Goal: Task Accomplishment & Management: Use online tool/utility

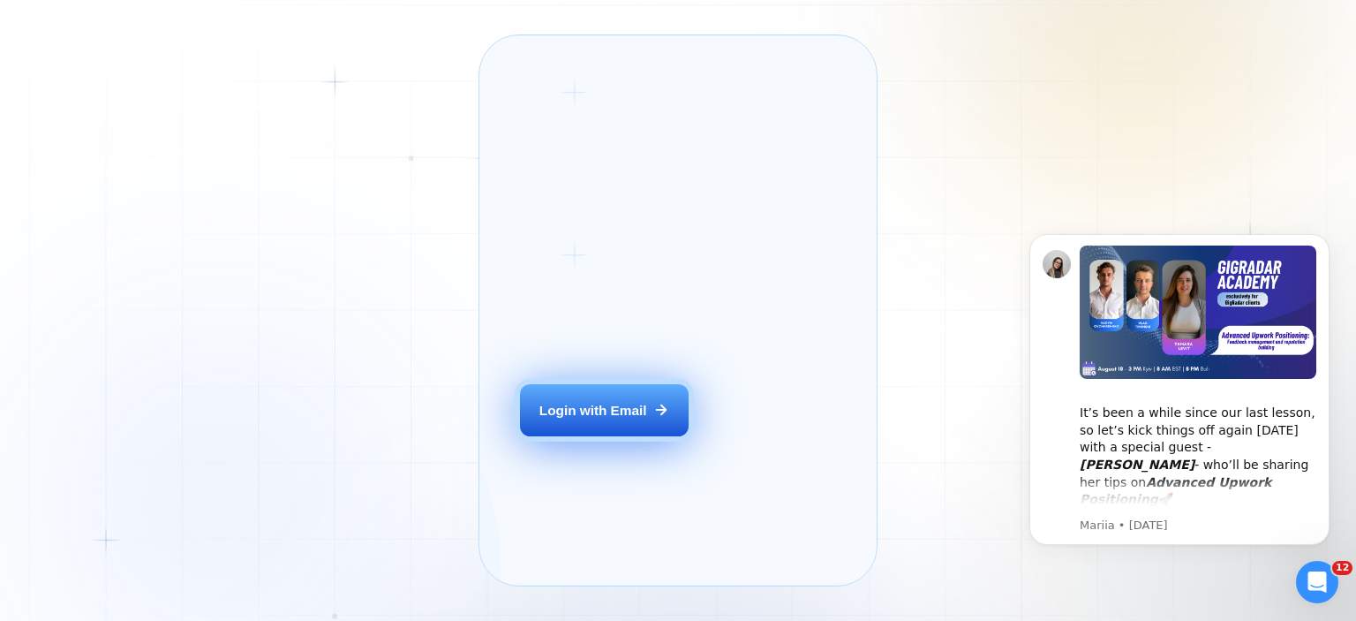
click at [583, 419] on div "Login with Email" at bounding box center [593, 410] width 108 height 19
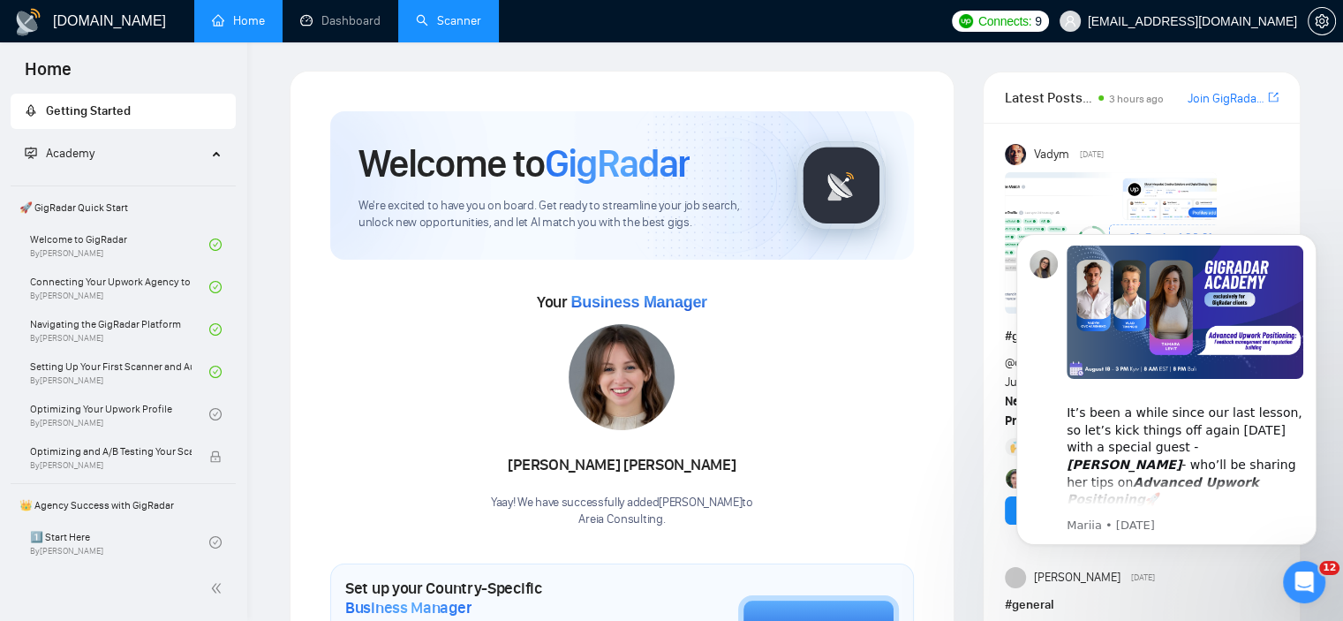
click at [435, 28] on link "Scanner" at bounding box center [448, 20] width 65 height 15
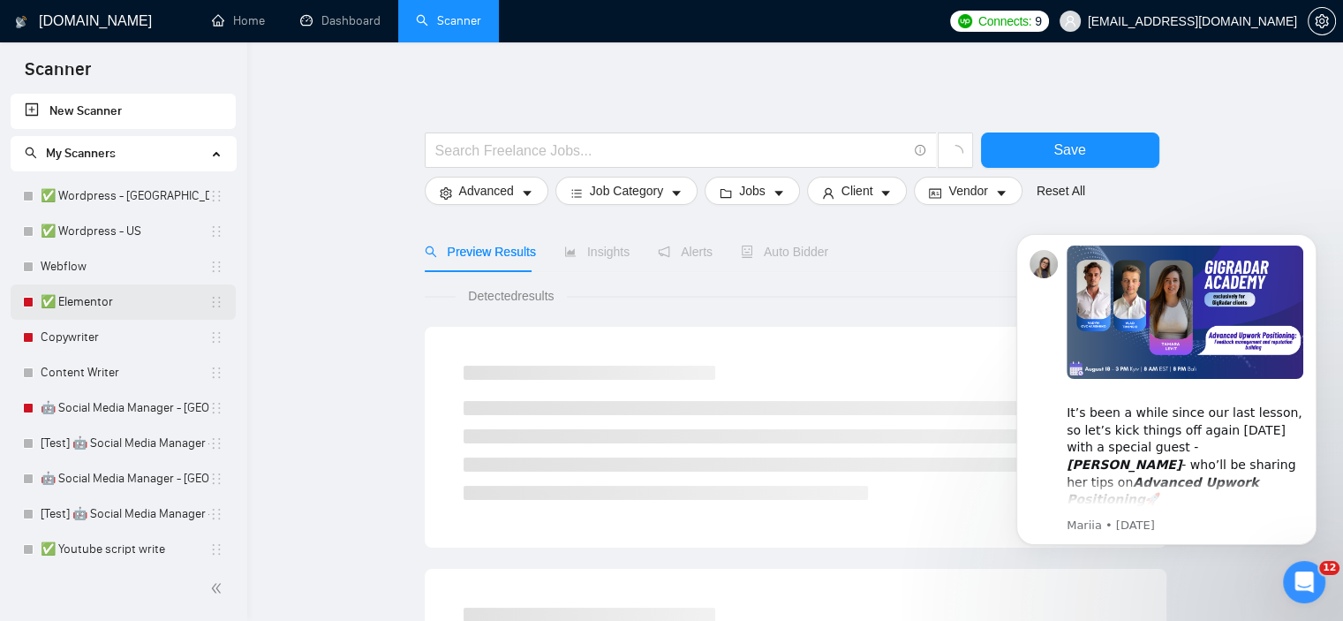
click at [70, 299] on link "✅ Elementor" at bounding box center [125, 301] width 169 height 35
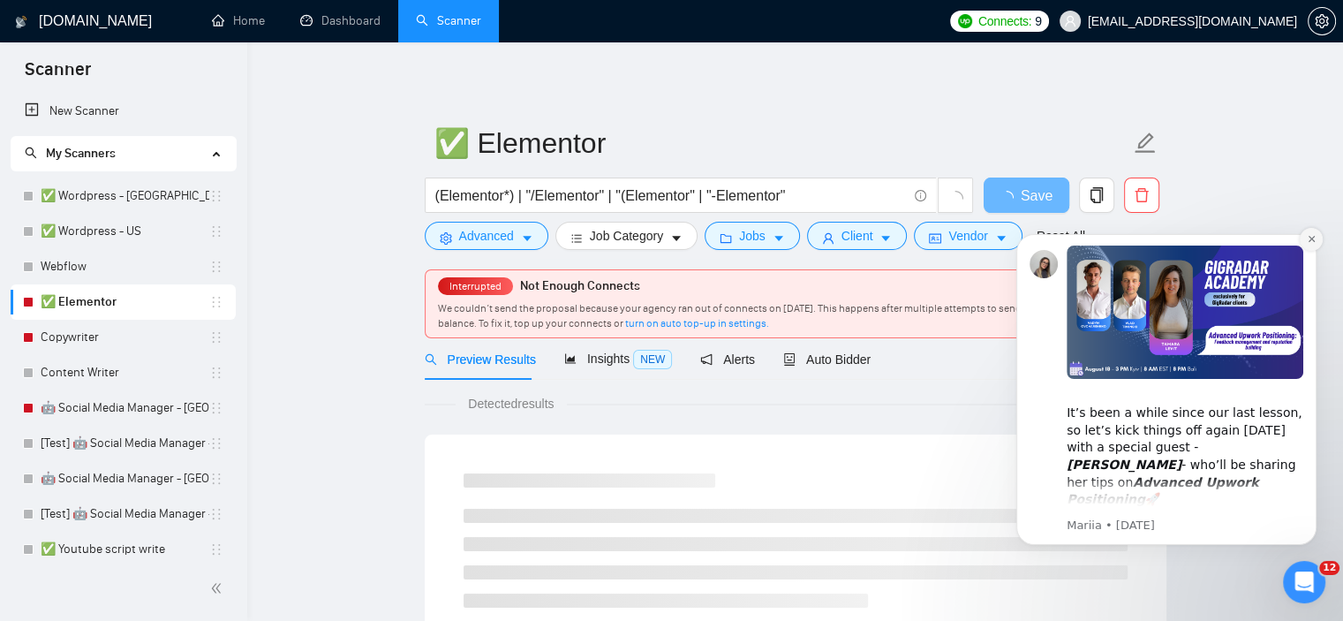
click at [1313, 233] on button "Dismiss notification" at bounding box center [1311, 239] width 23 height 23
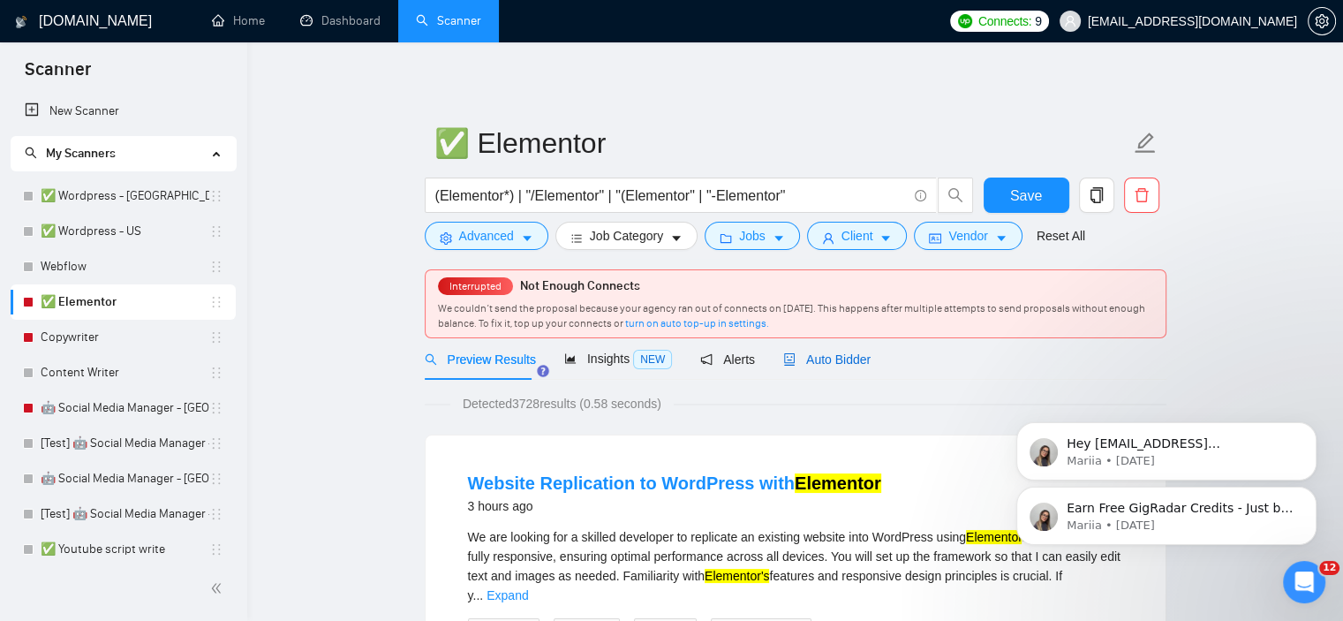
click at [785, 359] on icon "robot" at bounding box center [789, 359] width 12 height 12
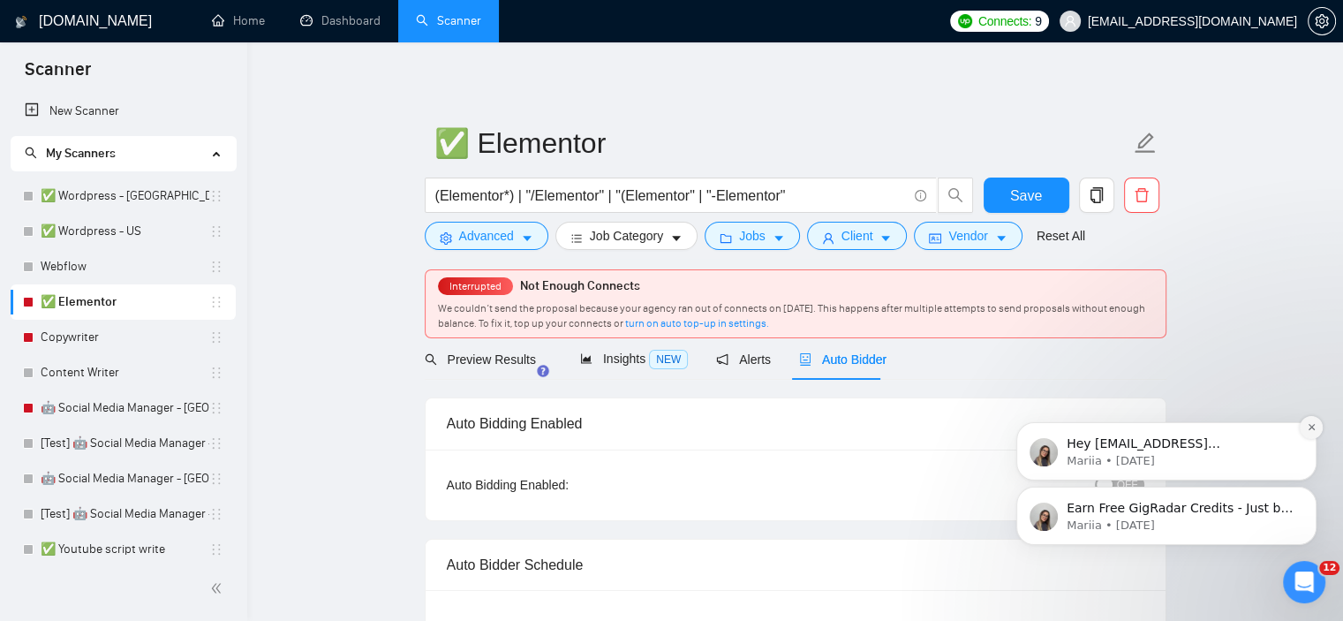
click at [1313, 426] on icon "Dismiss notification" at bounding box center [1311, 427] width 6 height 6
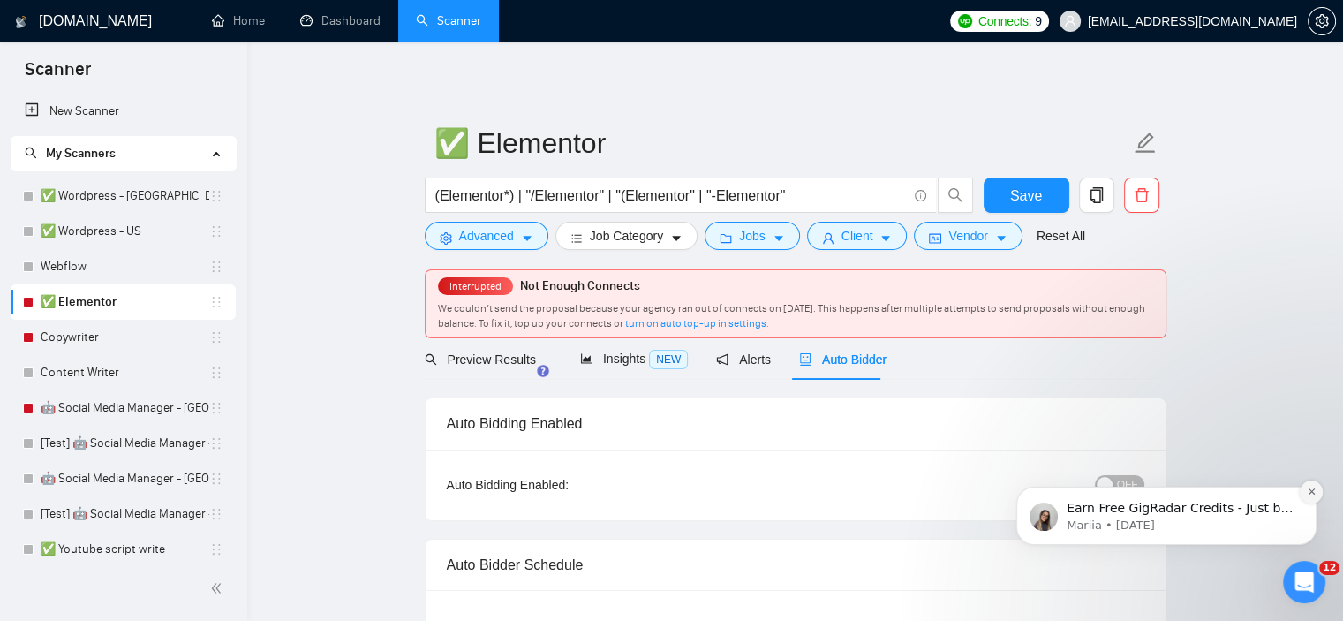
click at [1310, 493] on icon "Dismiss notification" at bounding box center [1312, 491] width 10 height 10
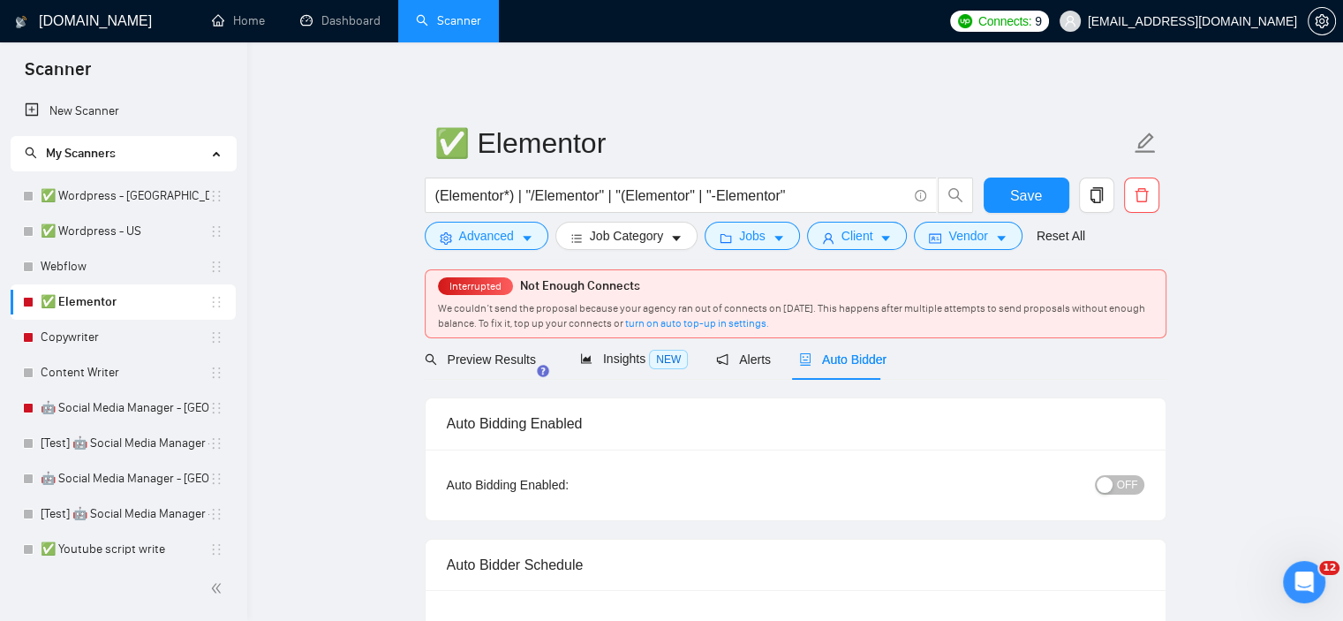
click at [1118, 486] on button "OFF" at bounding box center [1119, 484] width 49 height 19
click at [1028, 196] on span "Save" at bounding box center [1026, 196] width 32 height 22
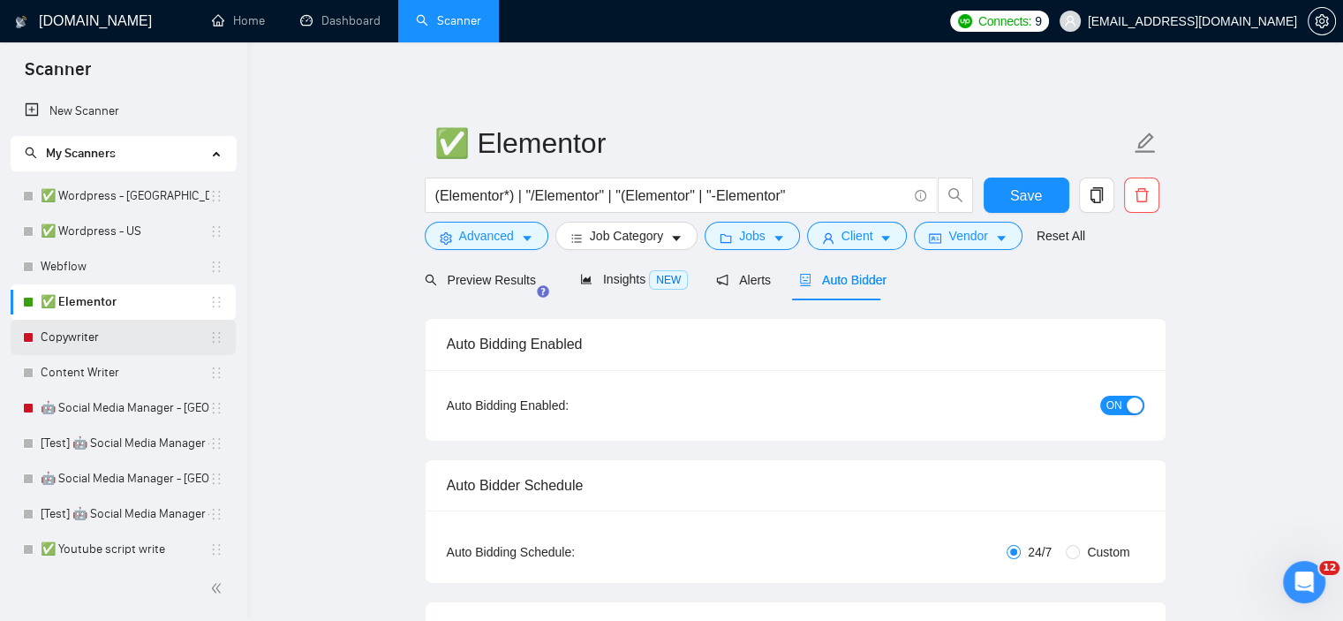
click at [132, 339] on link "Copywriter" at bounding box center [125, 337] width 169 height 35
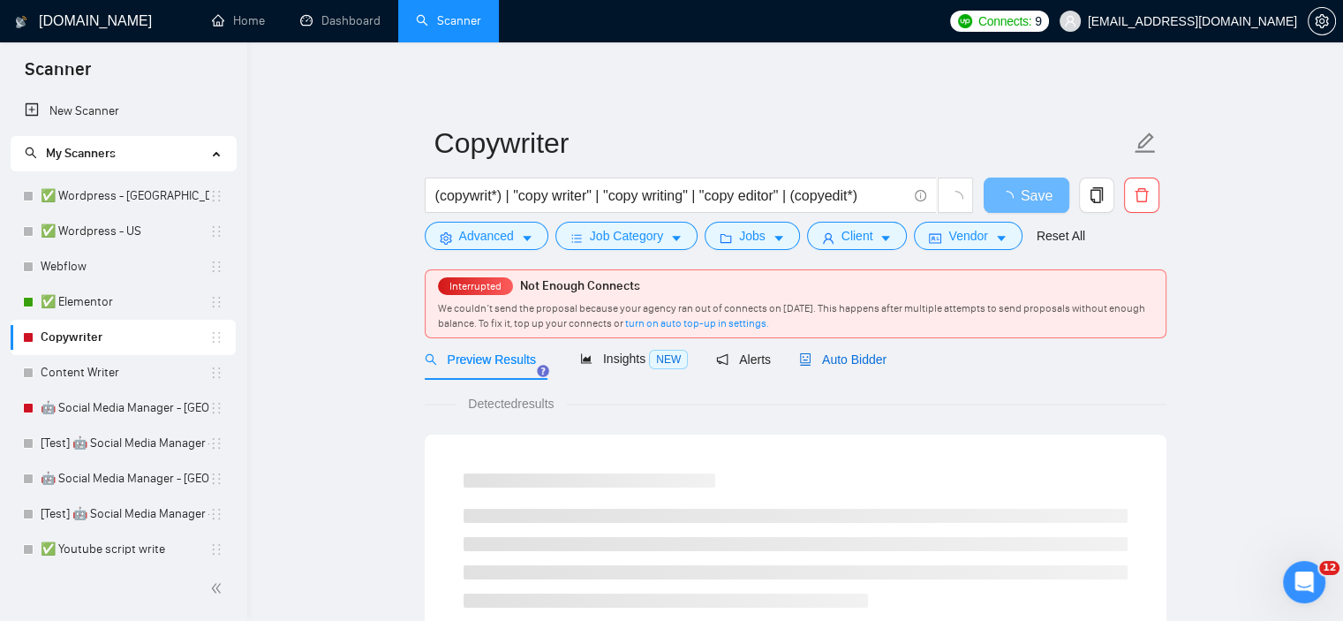
click at [853, 362] on span "Auto Bidder" at bounding box center [842, 359] width 87 height 14
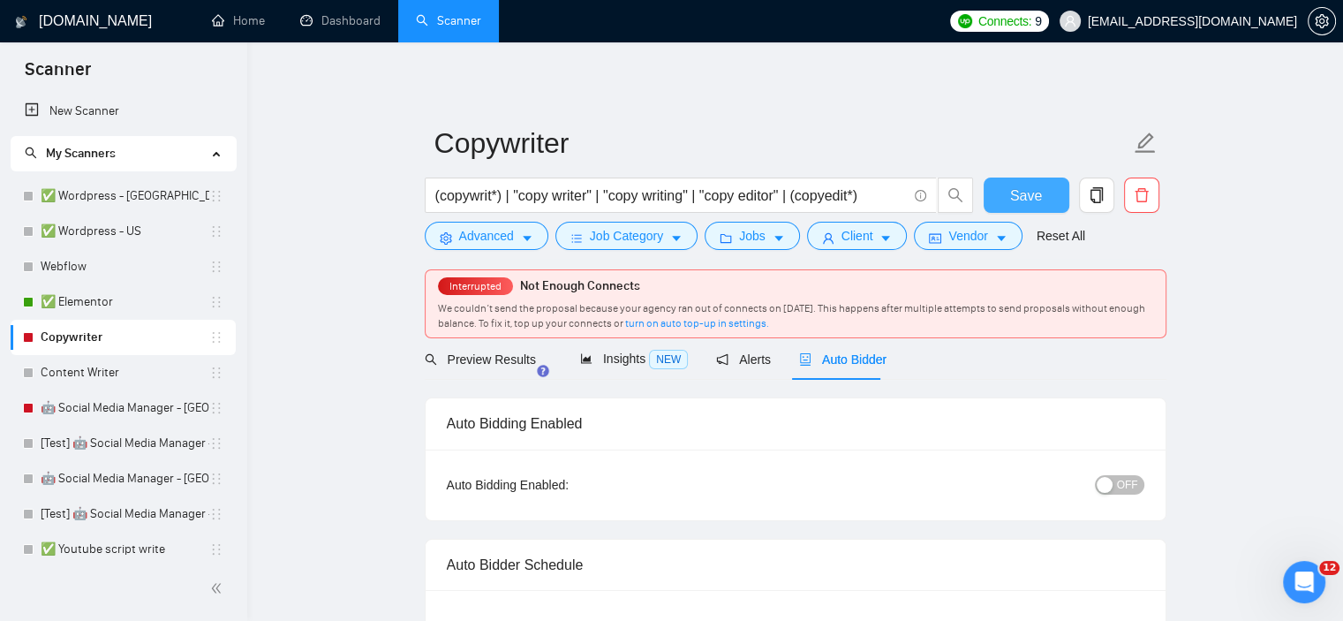
click at [1008, 195] on button "Save" at bounding box center [1027, 194] width 86 height 35
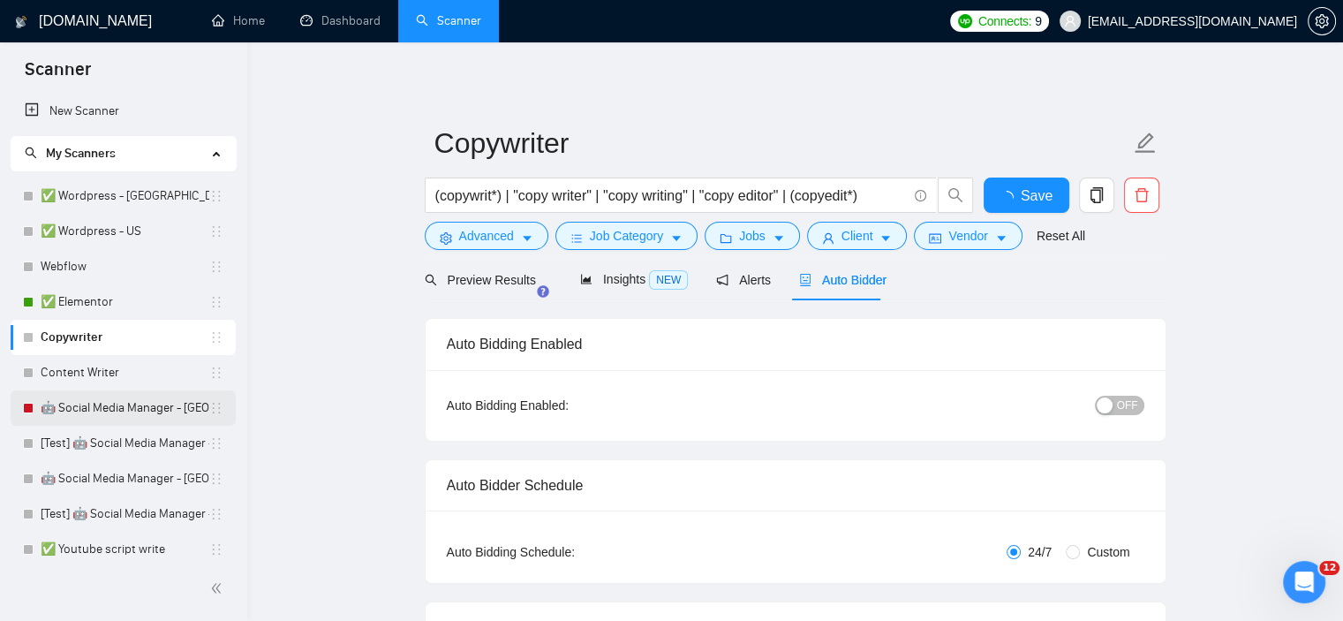
click at [136, 409] on link "🤖 Social Media Manager - [GEOGRAPHIC_DATA]" at bounding box center [125, 407] width 169 height 35
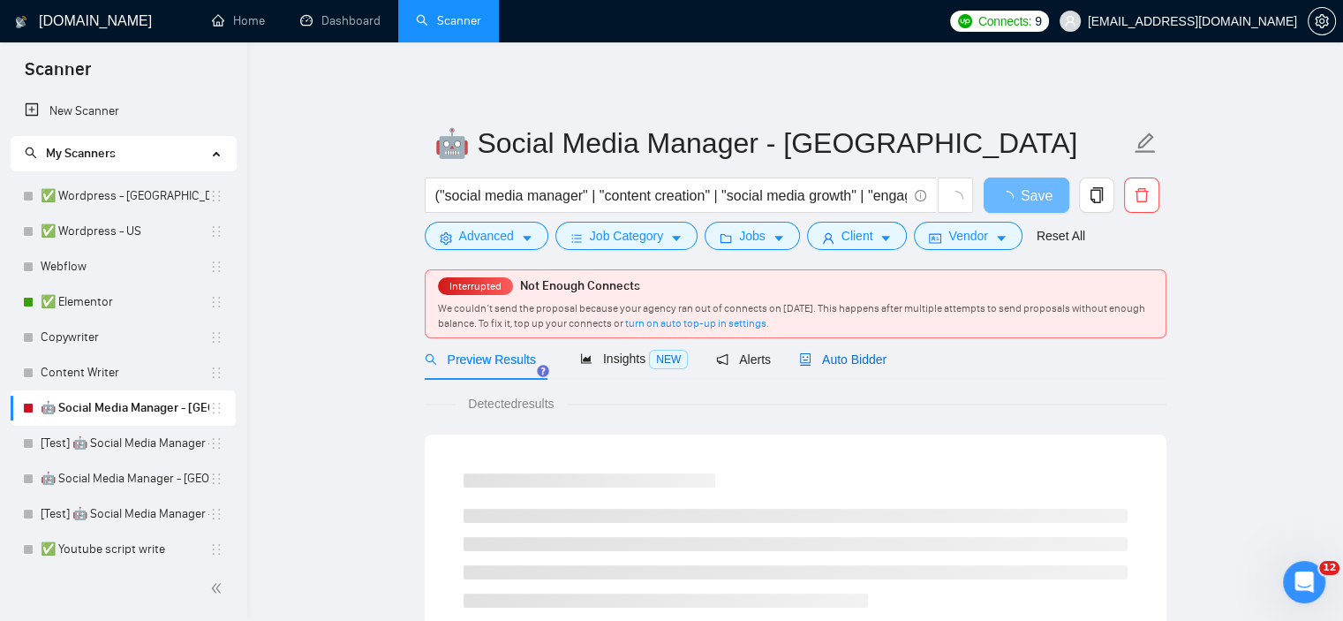
click at [866, 359] on span "Auto Bidder" at bounding box center [842, 359] width 87 height 14
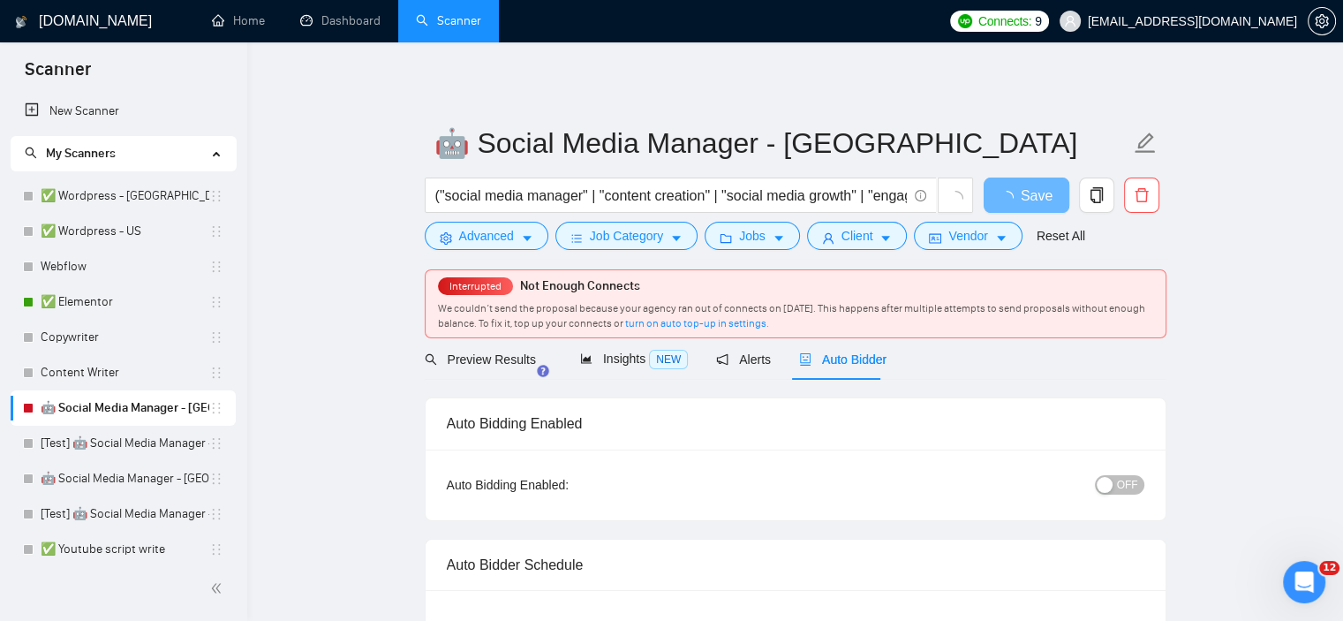
click at [1134, 494] on span "OFF" at bounding box center [1127, 484] width 21 height 19
click at [1038, 195] on span "Save" at bounding box center [1026, 196] width 32 height 22
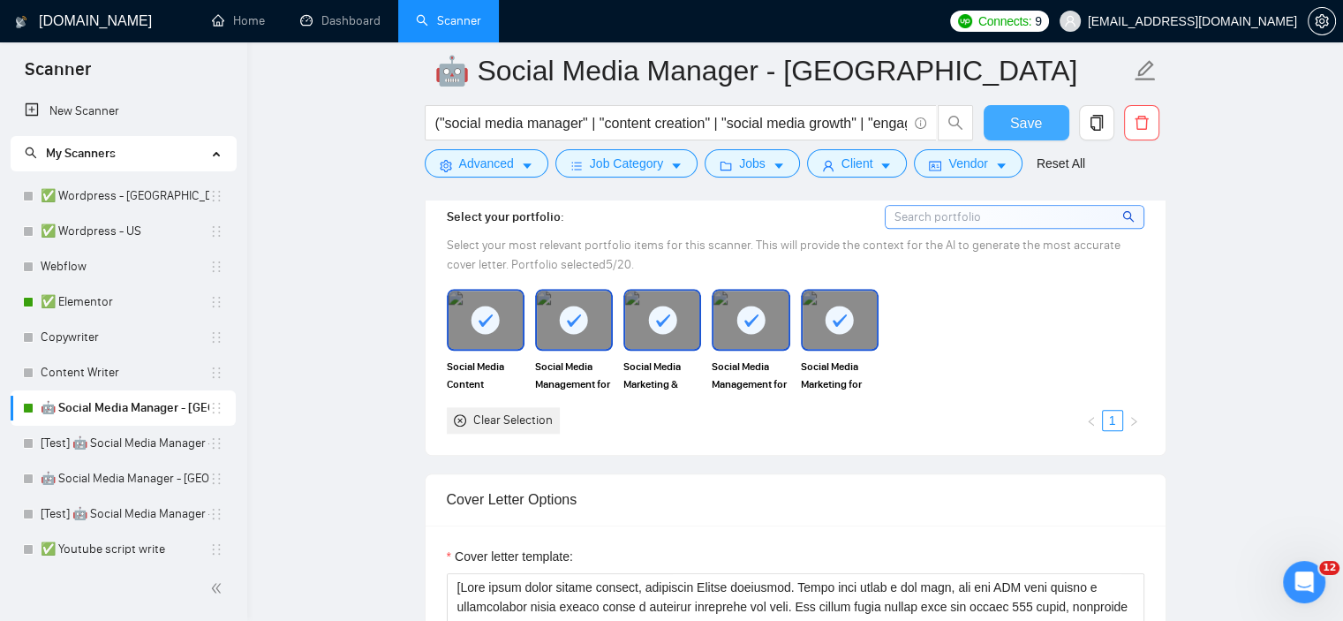
scroll to position [2031, 0]
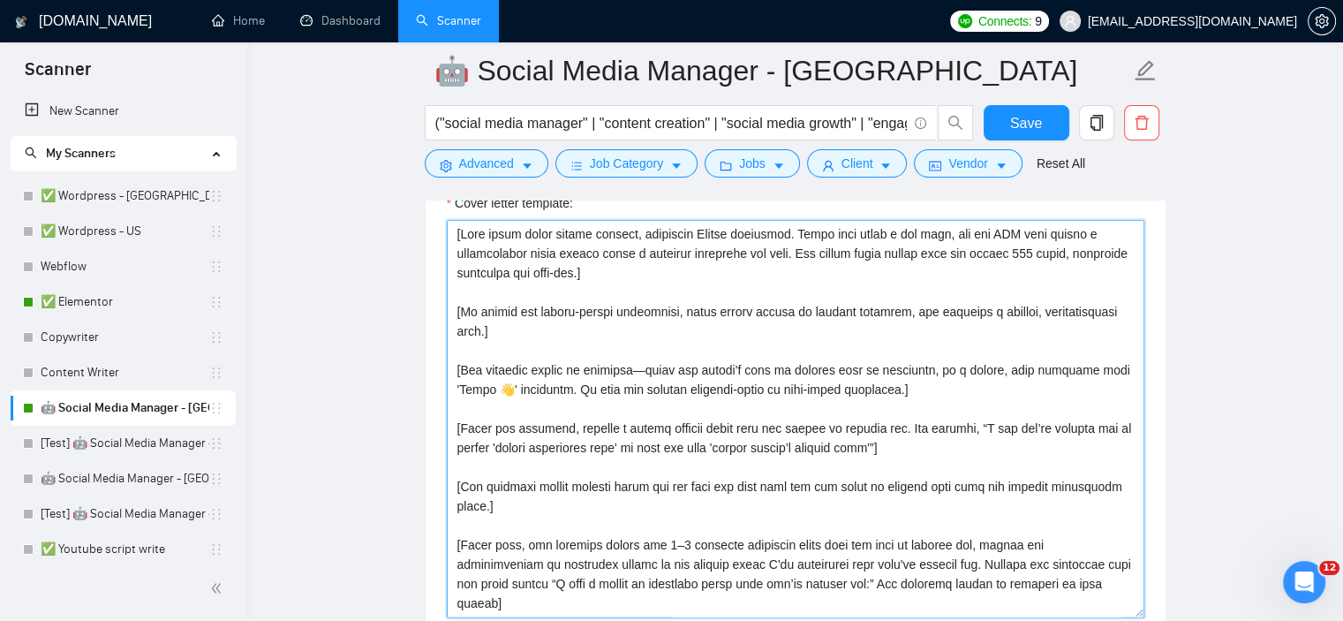
click at [718, 358] on textarea "Cover letter template:" at bounding box center [795, 418] width 697 height 397
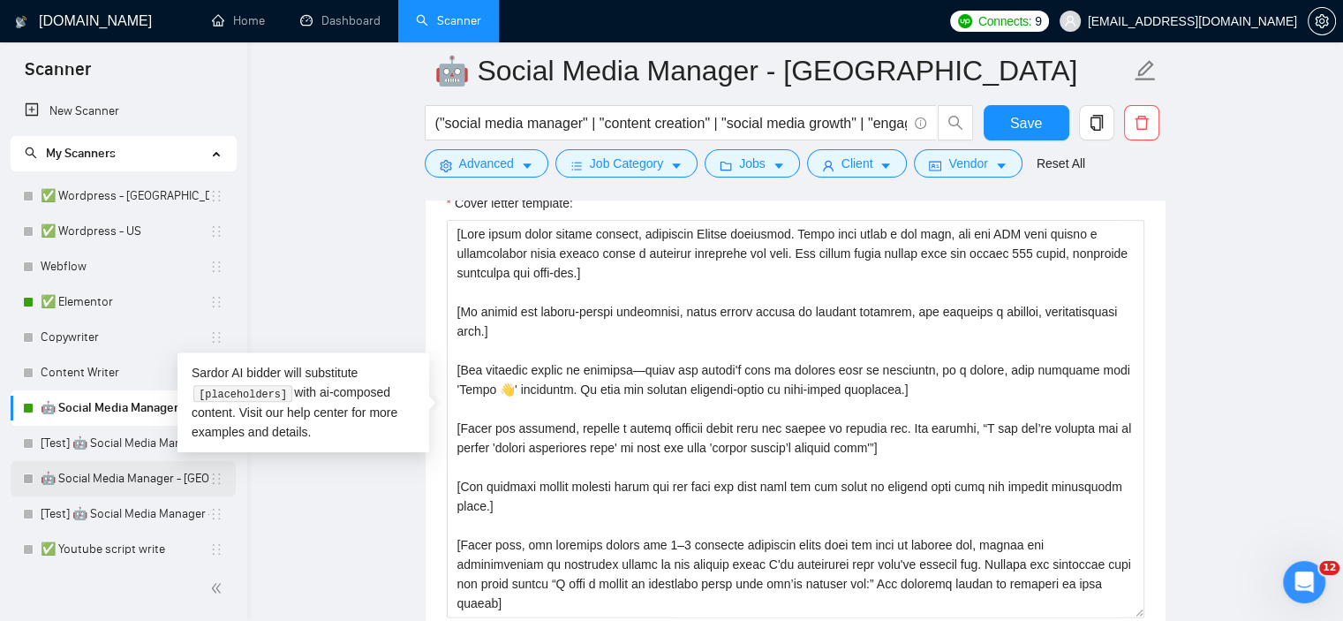
click at [111, 476] on link "🤖 Social Media Manager - [GEOGRAPHIC_DATA]" at bounding box center [125, 478] width 169 height 35
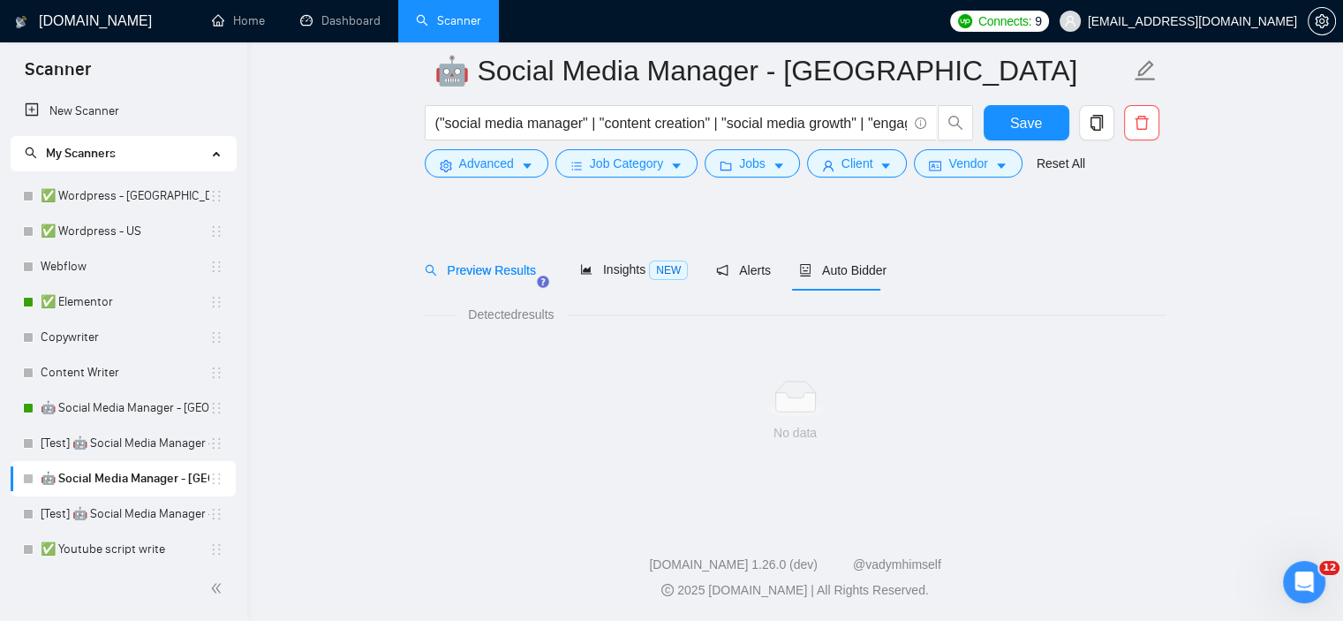
scroll to position [24, 0]
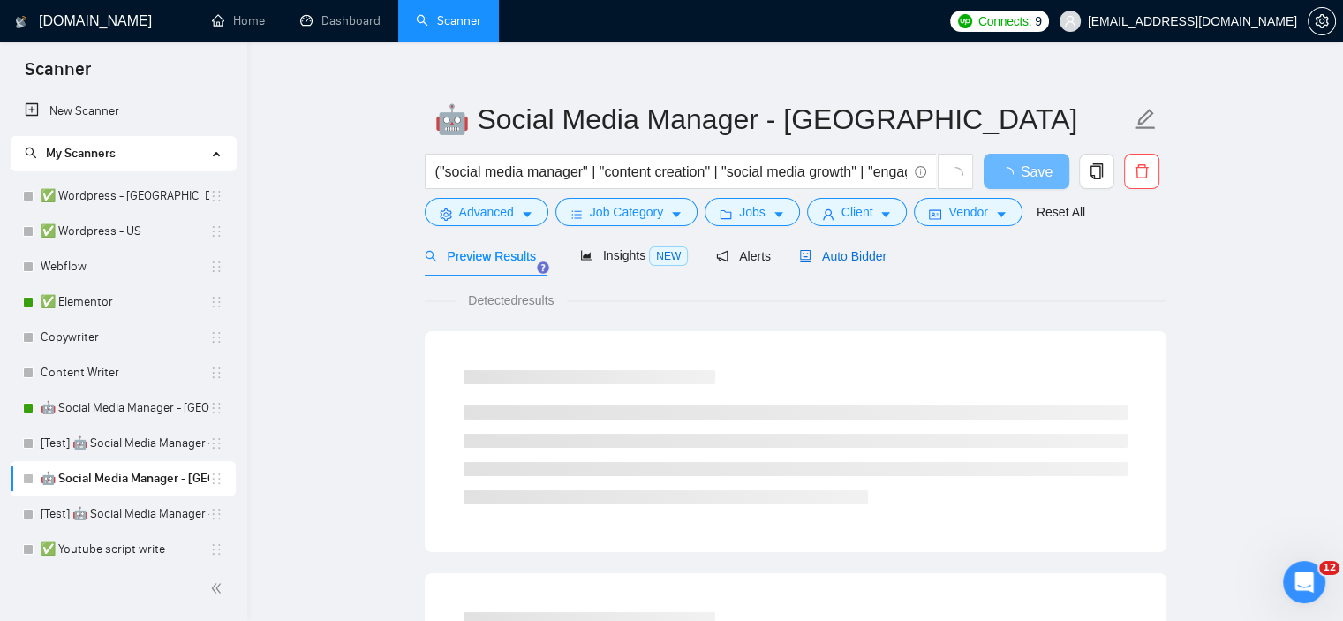
click at [855, 253] on span "Auto Bidder" at bounding box center [842, 256] width 87 height 14
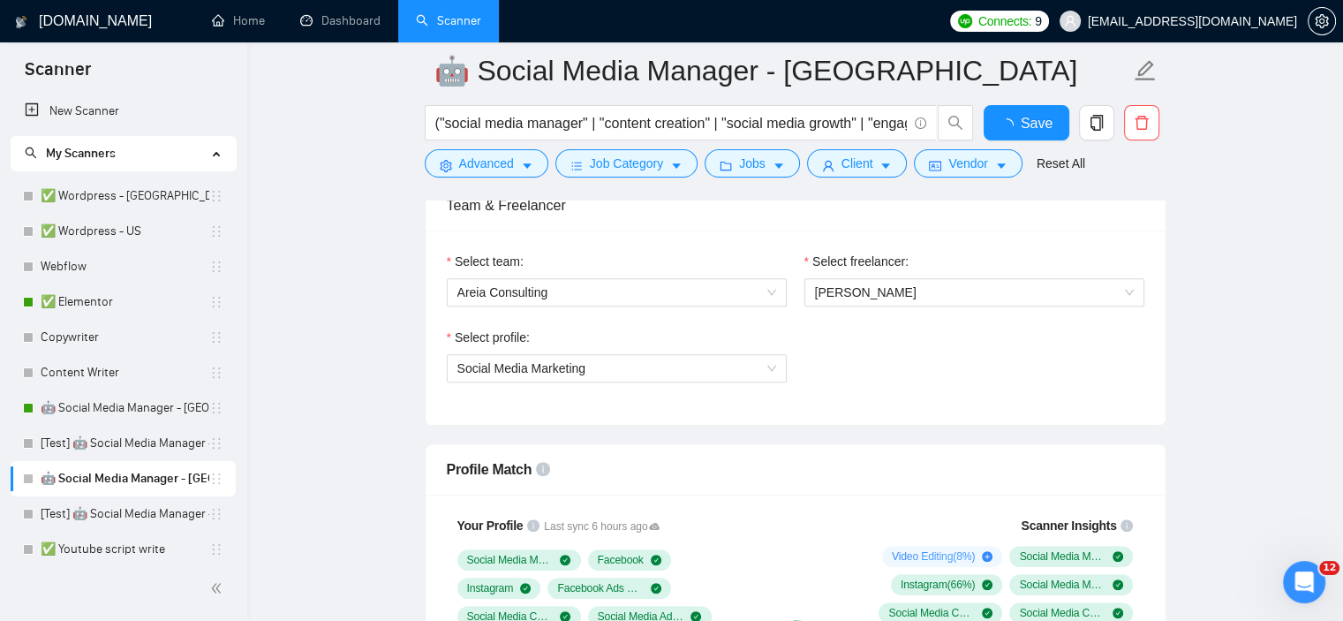
scroll to position [642, 0]
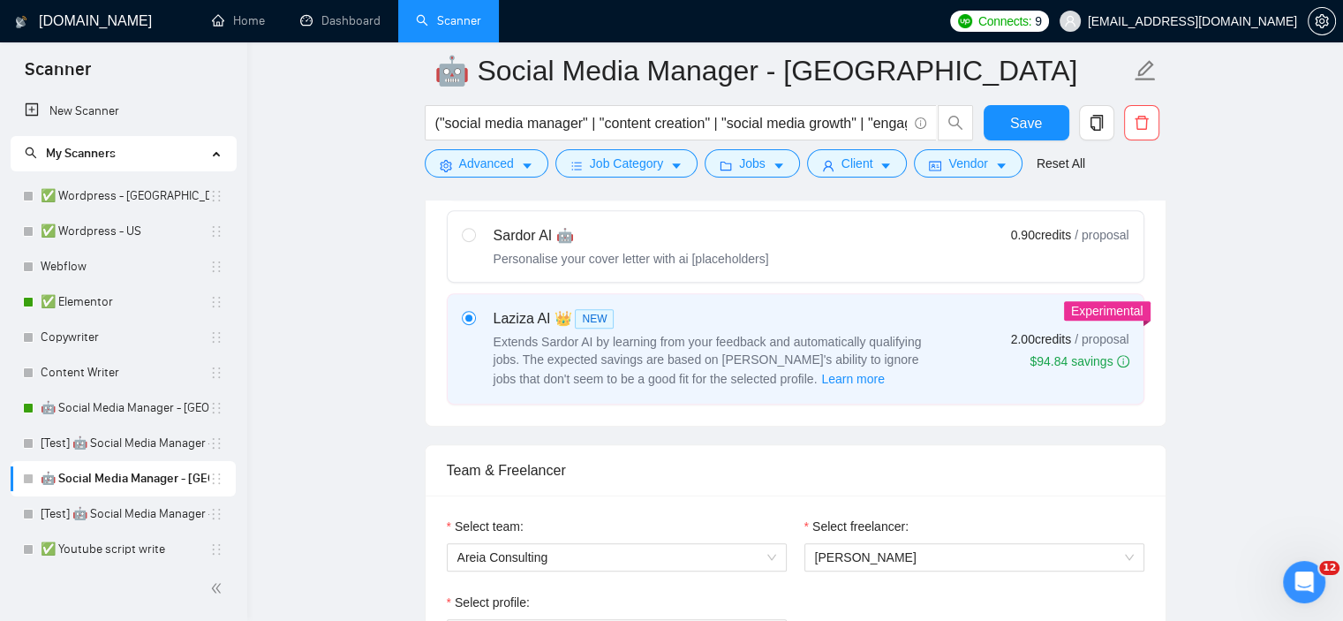
click at [487, 251] on div "Sardor AI 🤖 Personalise your cover letter with ai [placeholders]" at bounding box center [615, 246] width 307 height 42
click at [474, 240] on input "radio" at bounding box center [468, 234] width 12 height 12
radio input "true"
radio input "false"
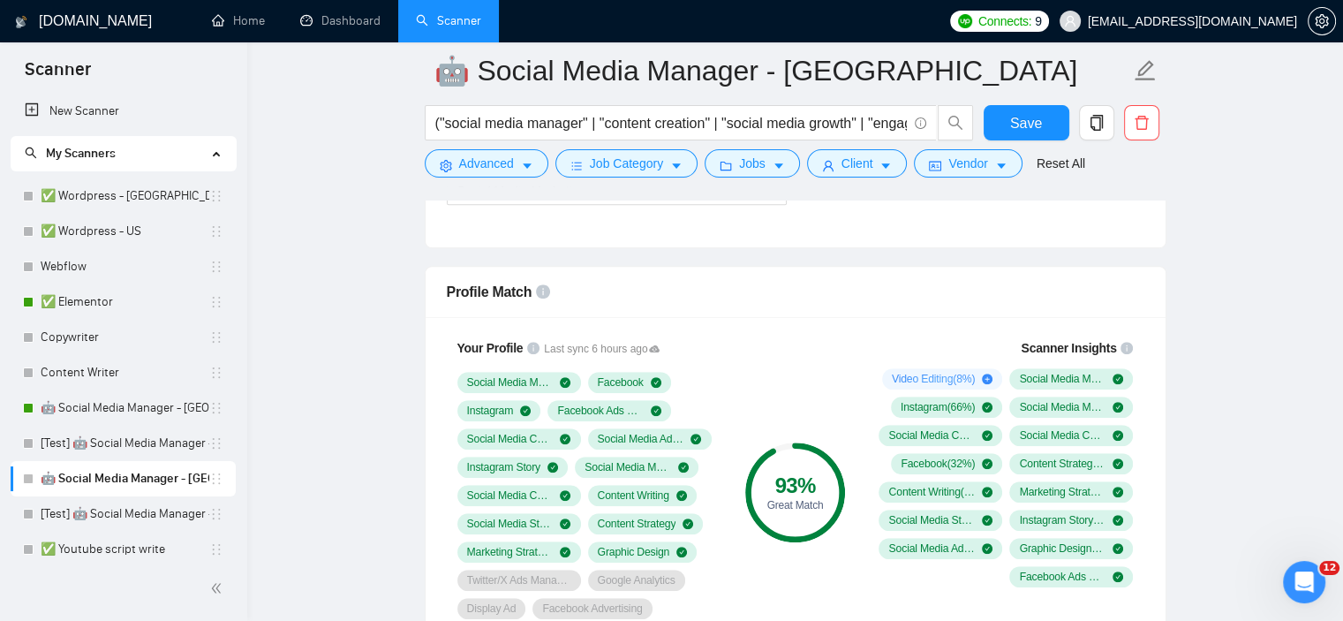
scroll to position [1083, 0]
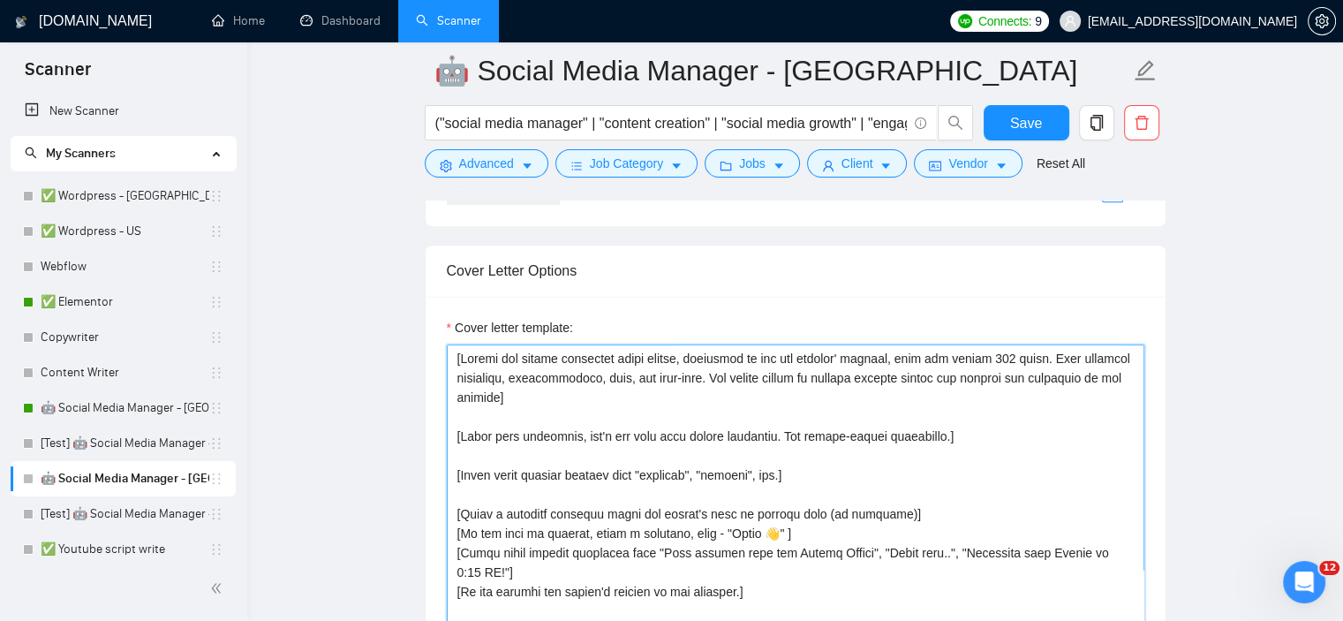
click at [675, 405] on textarea "Cover letter template:" at bounding box center [795, 542] width 697 height 397
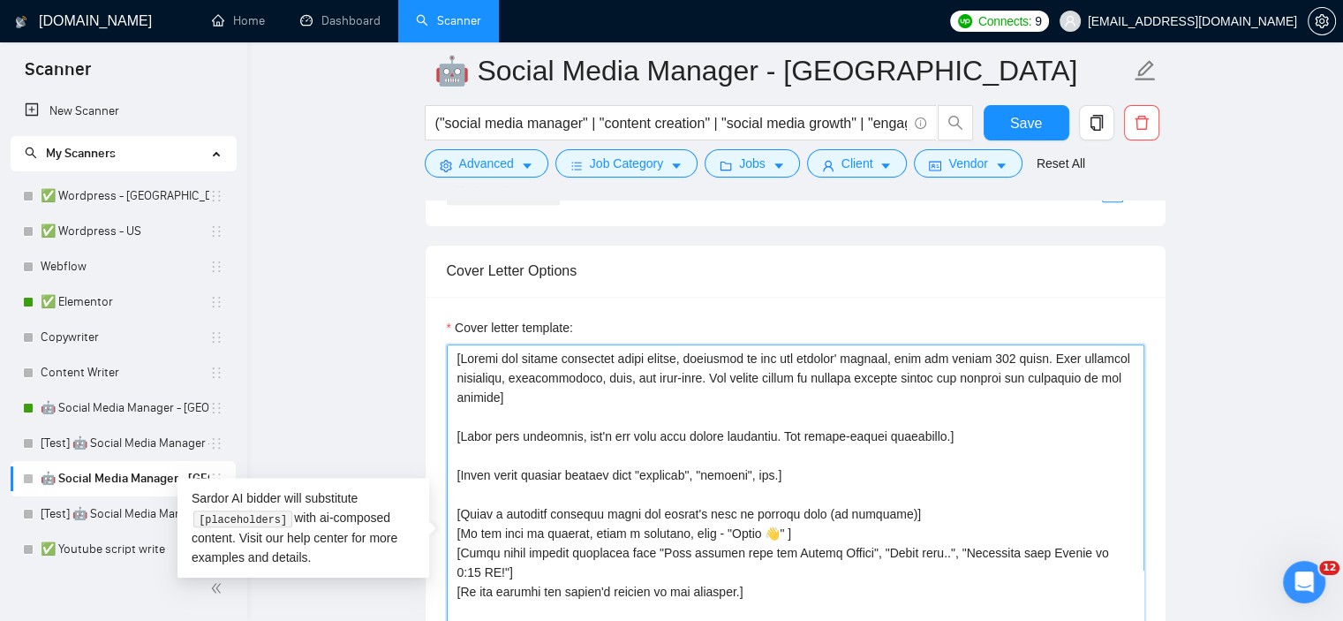
paste textarea "Lore ipsum dolor sitame consect, adipiscin Elitse doeiusmod. Tempo inci utlab e…"
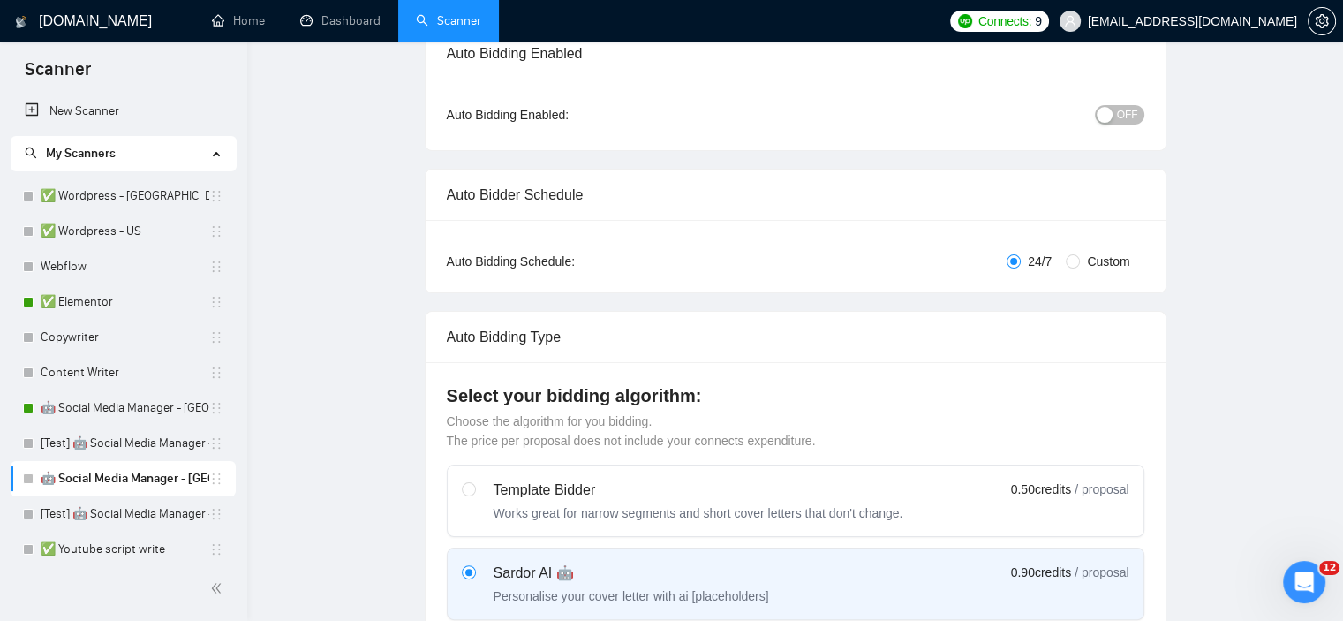
scroll to position [53, 0]
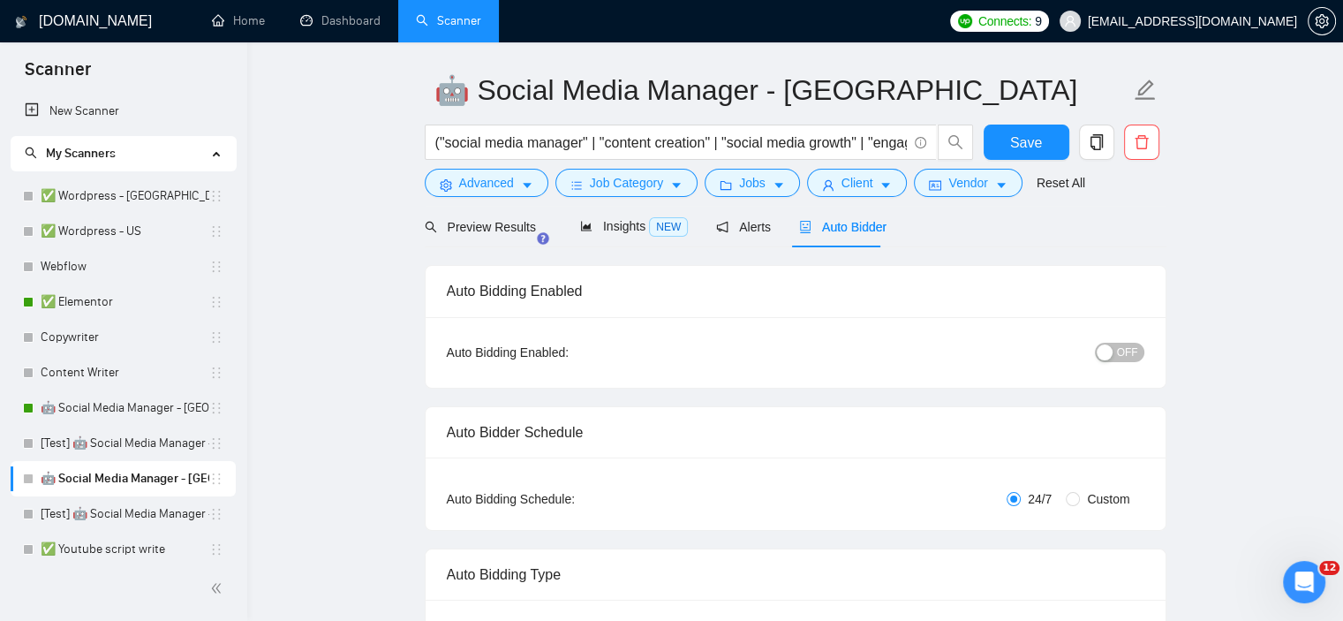
type textarea "[Lore ipsum dolor sitame consect, adipiscin Elitse doeiusmod. Tempo inci utlab …"
click at [1109, 349] on div "button" at bounding box center [1105, 352] width 16 height 16
click at [1034, 139] on span "Save" at bounding box center [1026, 143] width 32 height 22
